Goal: Ask a question

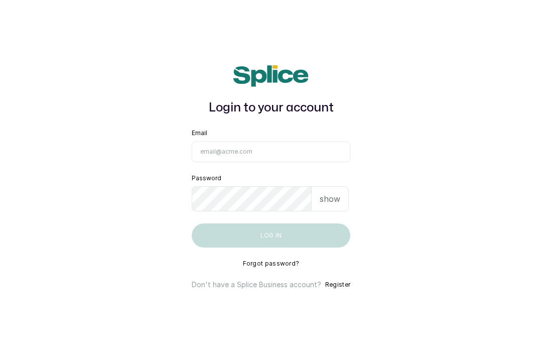
type input "[EMAIL_ADDRESS][DOMAIN_NAME]"
click at [271, 247] on button "Log in" at bounding box center [271, 235] width 159 height 24
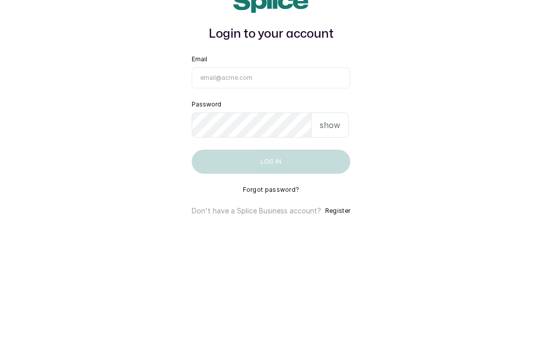
type input "[EMAIL_ADDRESS][DOMAIN_NAME]"
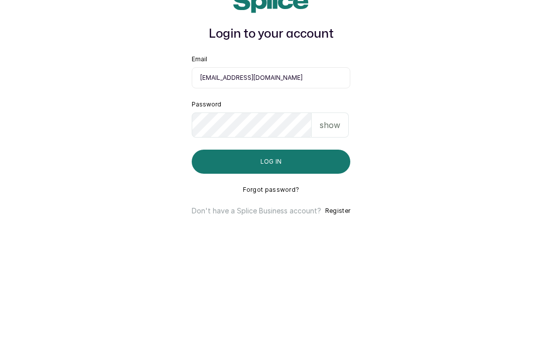
scroll to position [32, 0]
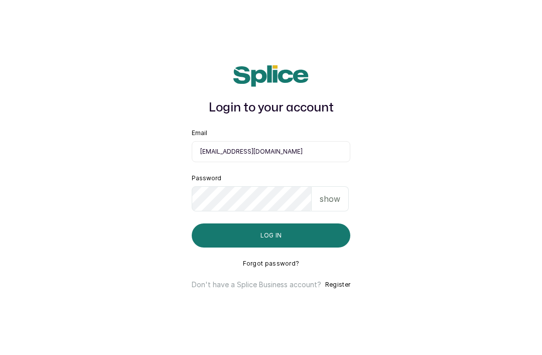
click at [318, 223] on button "Log in" at bounding box center [271, 235] width 159 height 24
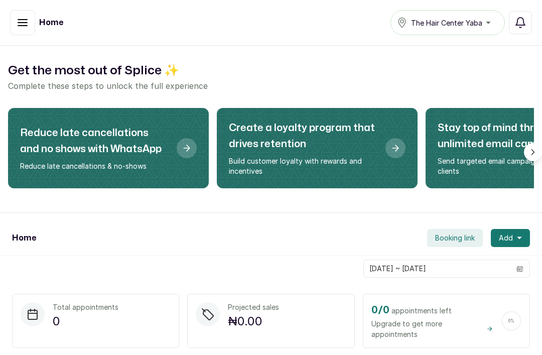
click at [23, 23] on icon "button" at bounding box center [22, 23] width 9 height 6
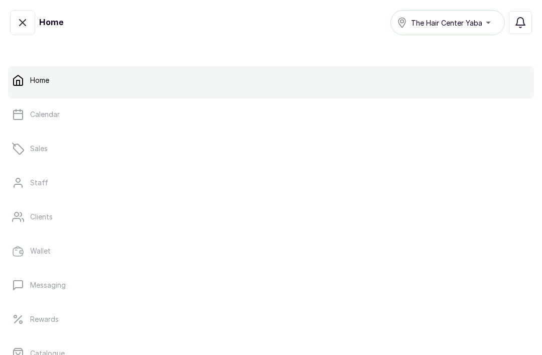
click at [27, 27] on icon "button" at bounding box center [23, 23] width 12 height 12
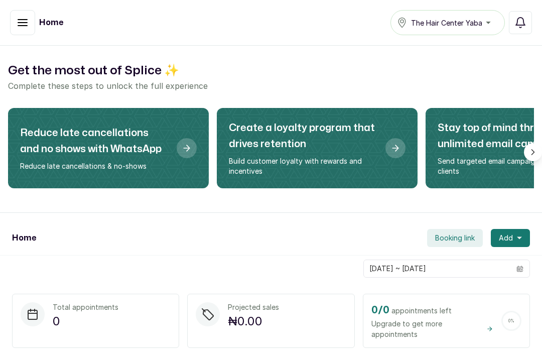
click at [25, 23] on icon "button" at bounding box center [22, 23] width 9 height 6
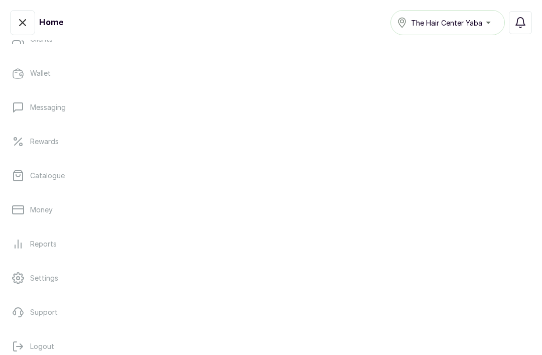
scroll to position [177, 0]
click at [50, 310] on p "Support" at bounding box center [44, 313] width 28 height 10
